Goal: Transaction & Acquisition: Purchase product/service

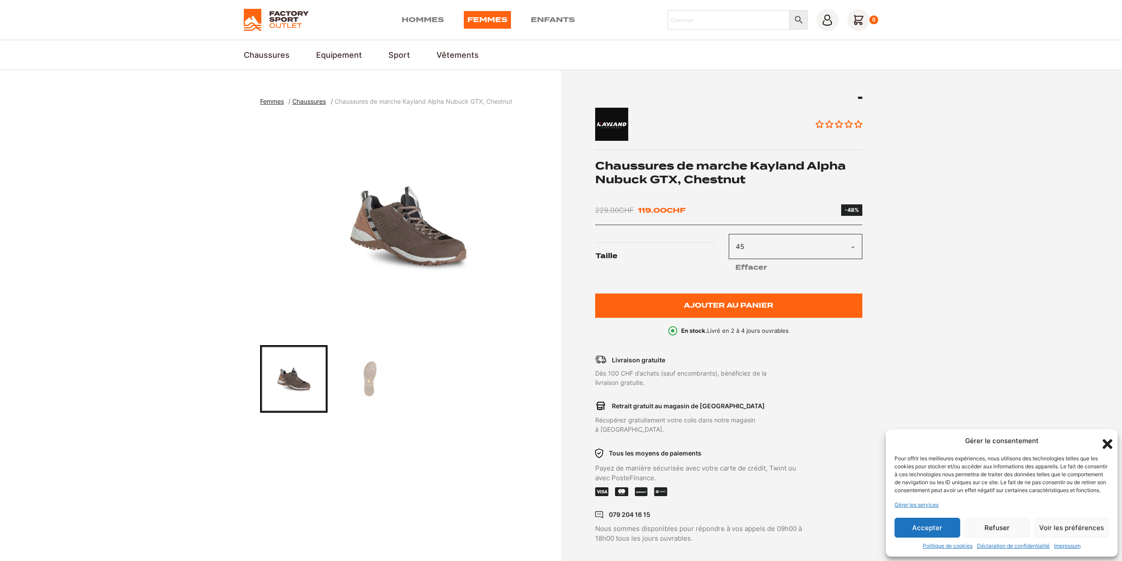
select select "45"
click at [421, 264] on img "1 of 2" at bounding box center [408, 226] width 297 height 221
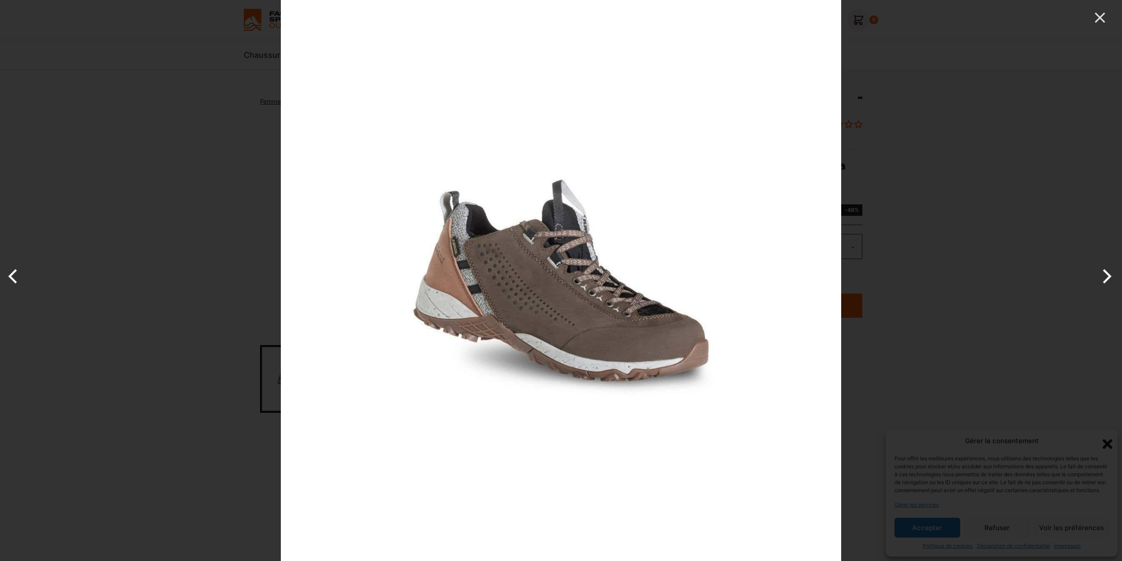
click at [415, 283] on img at bounding box center [561, 280] width 561 height 561
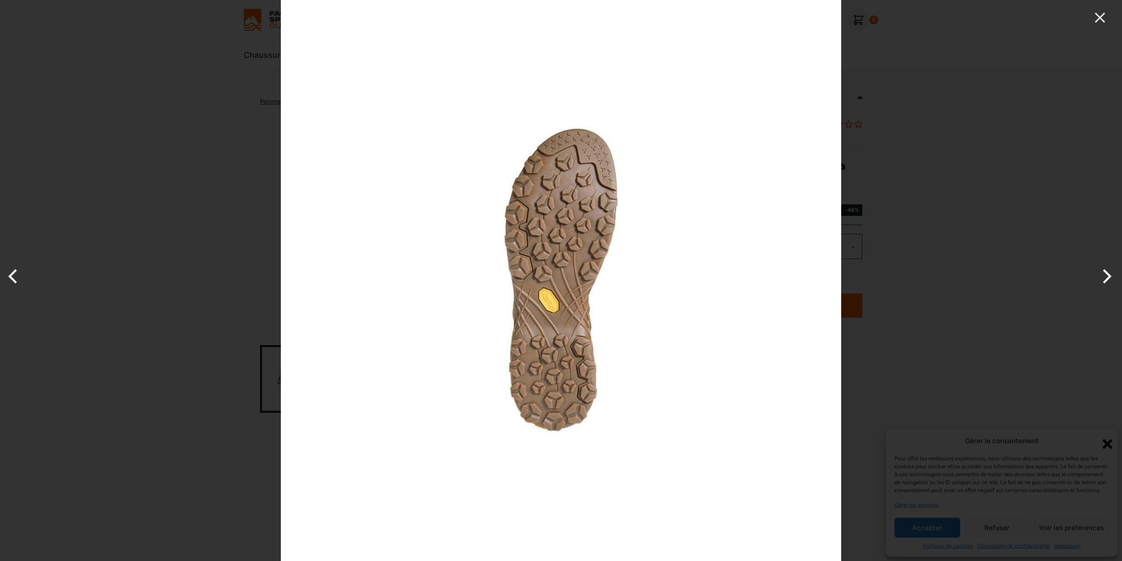
click at [415, 280] on img at bounding box center [561, 280] width 561 height 561
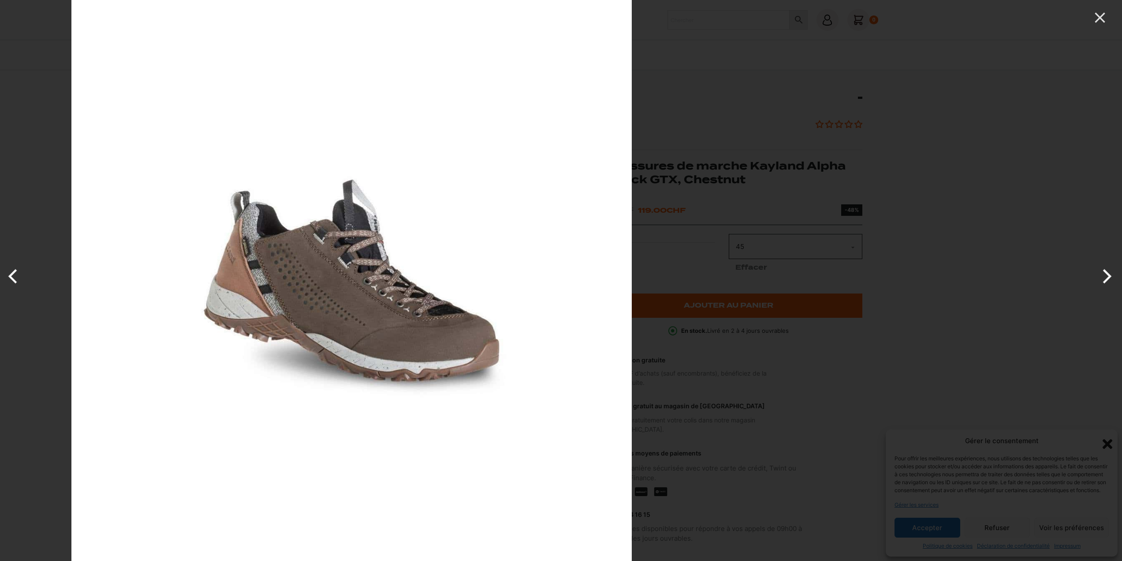
click at [190, 268] on img at bounding box center [351, 280] width 561 height 561
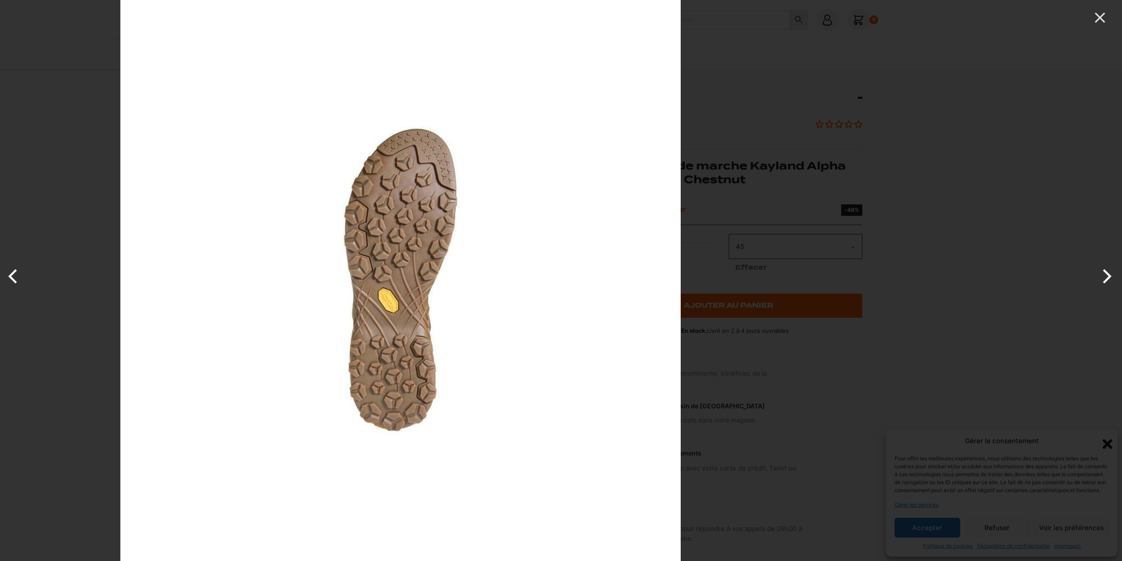
click at [269, 265] on img at bounding box center [400, 280] width 561 height 561
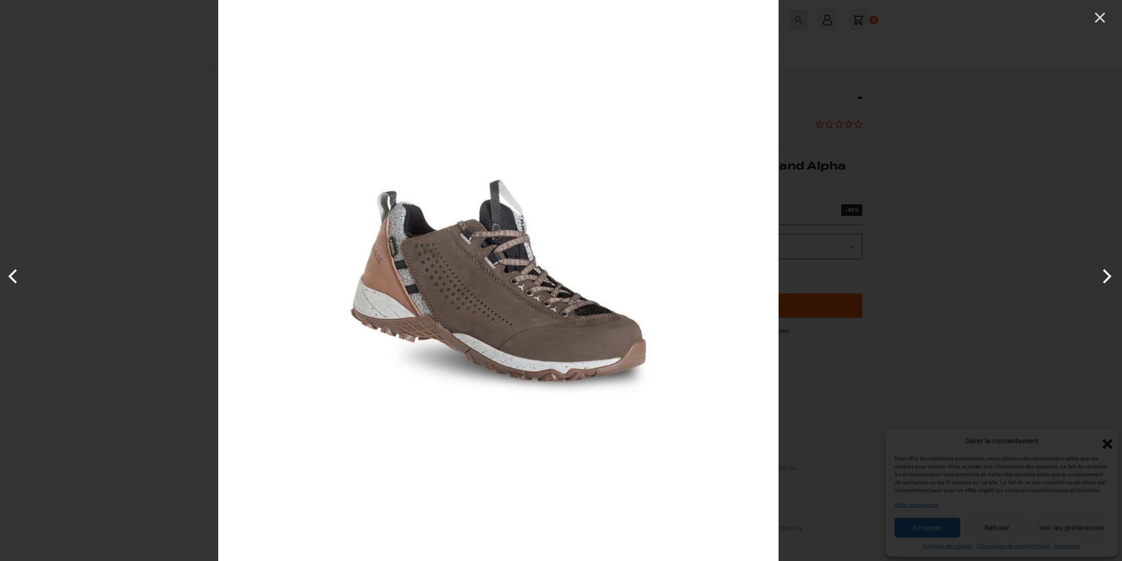
click at [313, 263] on img at bounding box center [498, 280] width 561 height 561
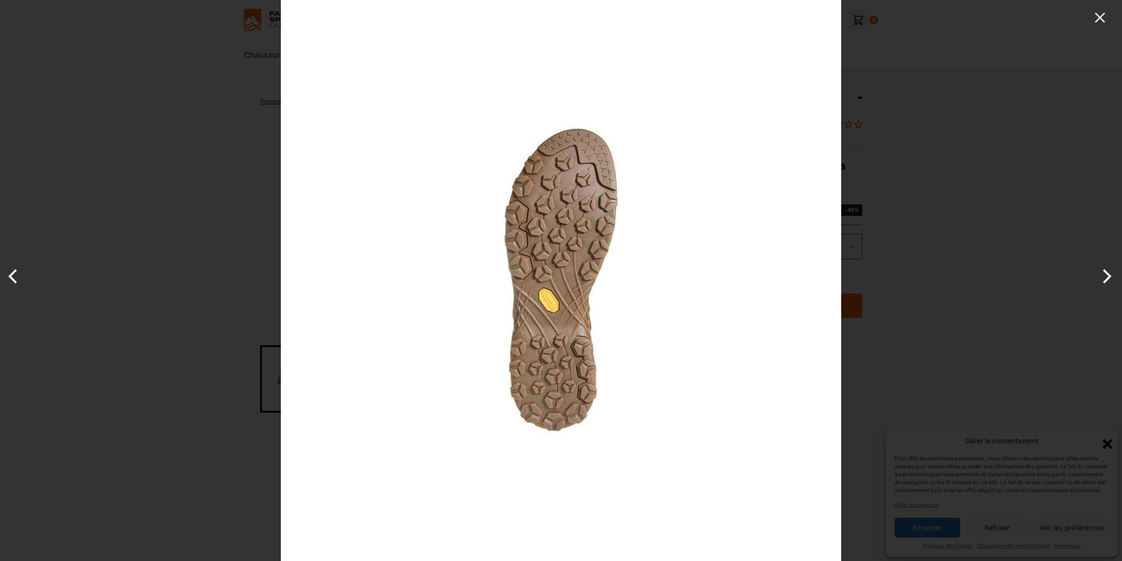
click at [1092, 271] on button "Next" at bounding box center [1105, 276] width 33 height 44
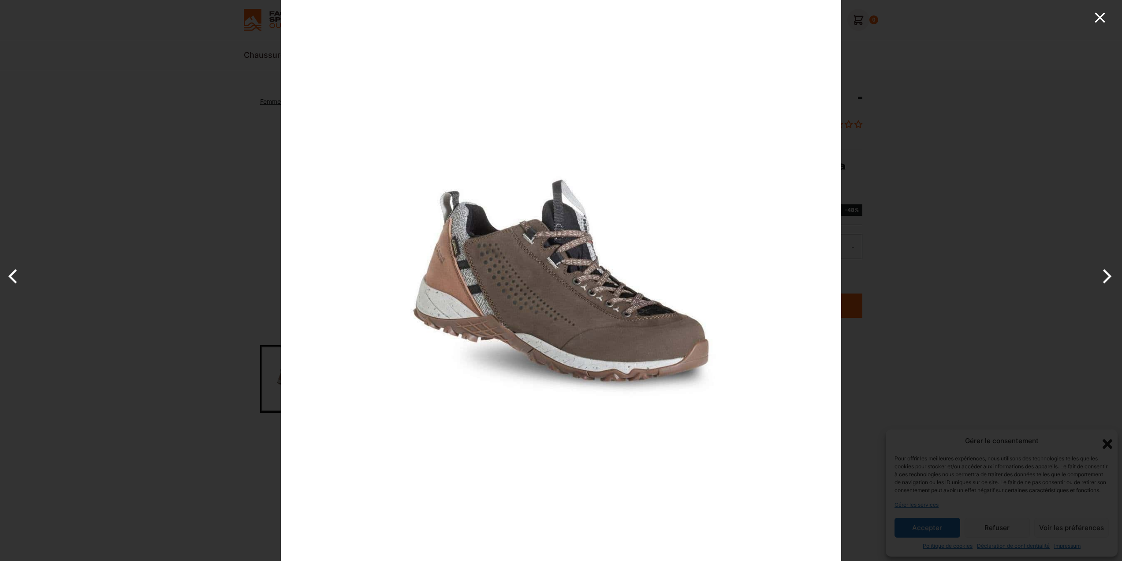
click at [1099, 18] on icon "Close" at bounding box center [1101, 18] width 18 height 18
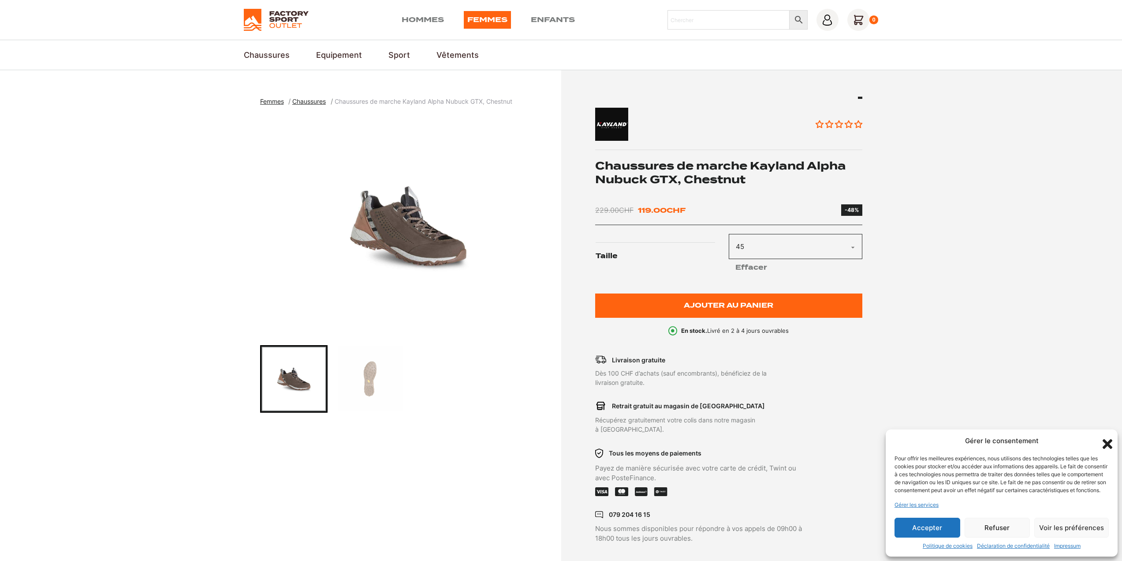
scroll to position [353, 0]
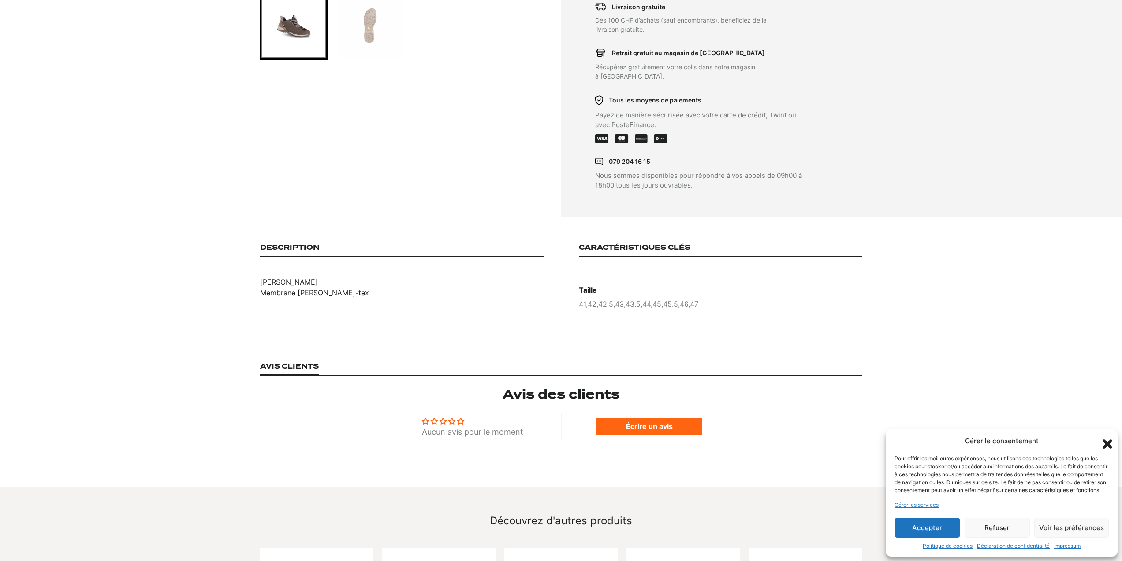
click at [668, 285] on h6 "Taille" at bounding box center [721, 289] width 284 height 9
click at [630, 299] on p "41 , 42 , 42.5 , 43 , 43.5 , 44 , 45 , 45.5 , 46 , 47" at bounding box center [721, 304] width 284 height 11
click at [606, 288] on li "Taille 41 , 42 , 42.5 , 43 , 43.5 , 44 , 45 , 45.5 , 46 , 47" at bounding box center [721, 297] width 284 height 24
drag, startPoint x: 602, startPoint y: 285, endPoint x: 614, endPoint y: 245, distance: 41.9
click at [603, 285] on li "Taille 41 , 42 , 42.5 , 43 , 43.5 , 44 , 45 , 45.5 , 46 , 47" at bounding box center [721, 297] width 284 height 24
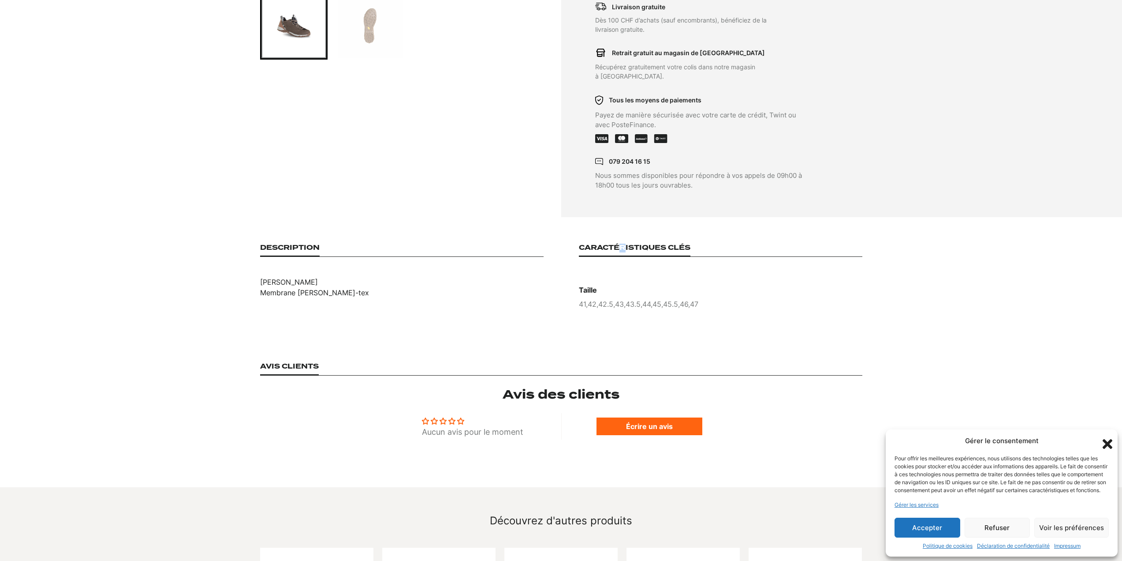
click at [623, 227] on section "Description Semelle Vibram Membrane [PERSON_NAME]-tex Caractéristiques clés Tai…" at bounding box center [561, 276] width 1122 height 119
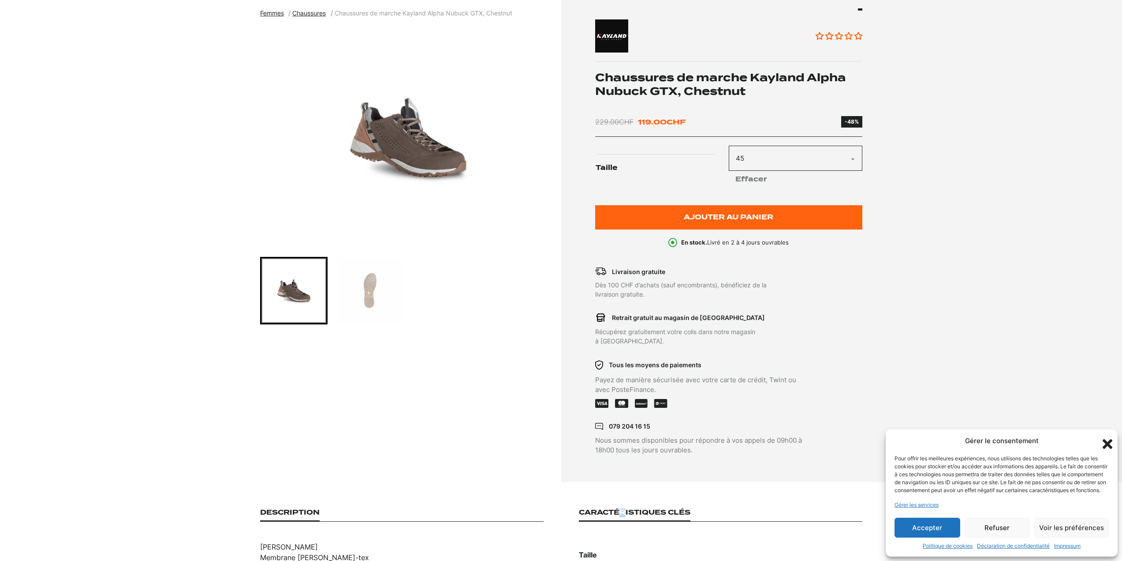
scroll to position [44, 0]
